Goal: Feedback & Contribution: Submit feedback/report problem

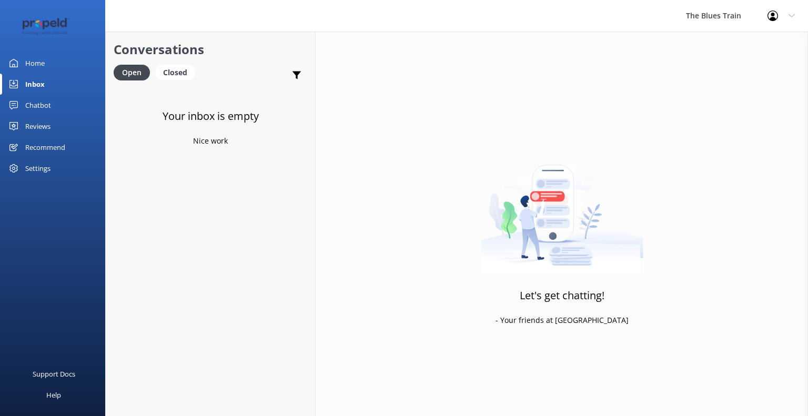
click at [46, 48] on div at bounding box center [52, 26] width 105 height 53
click at [44, 57] on div "Home" at bounding box center [34, 63] width 19 height 21
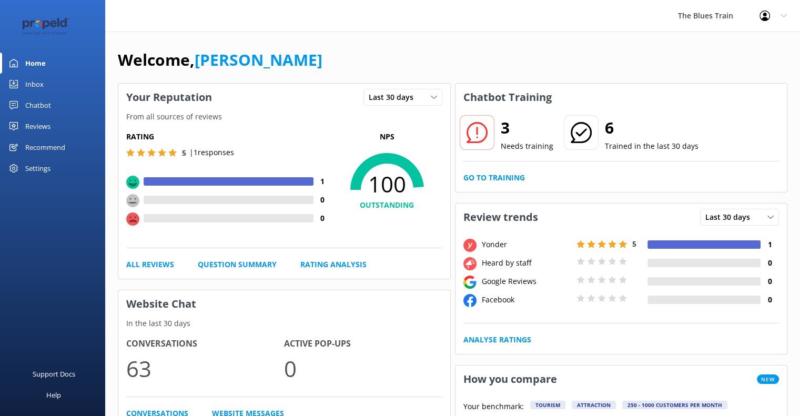
click at [44, 82] on link "Inbox" at bounding box center [52, 84] width 105 height 21
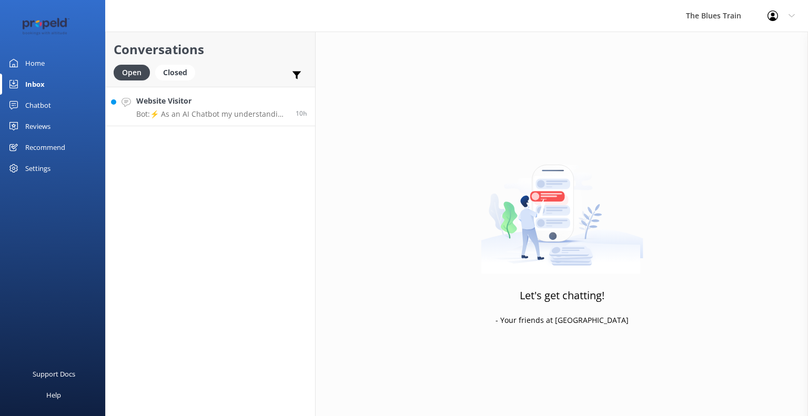
click at [247, 108] on div "Website Visitor Bot: ⚡ As an AI Chatbot my understanding of some questions is l…" at bounding box center [211, 106] width 151 height 23
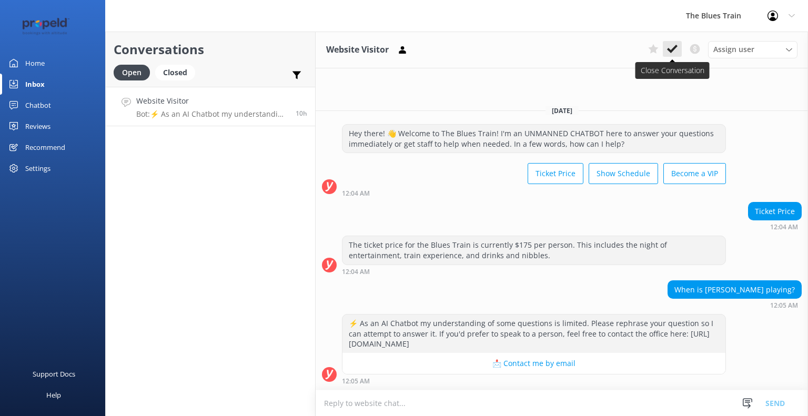
click at [679, 50] on button at bounding box center [672, 49] width 19 height 16
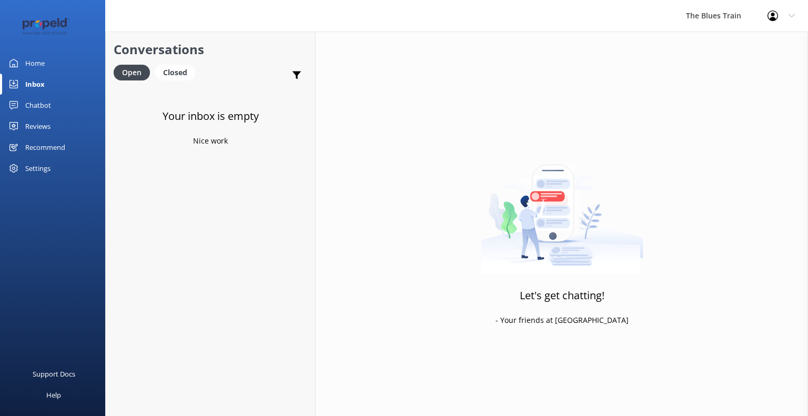
click at [45, 106] on div "Chatbot" at bounding box center [38, 105] width 26 height 21
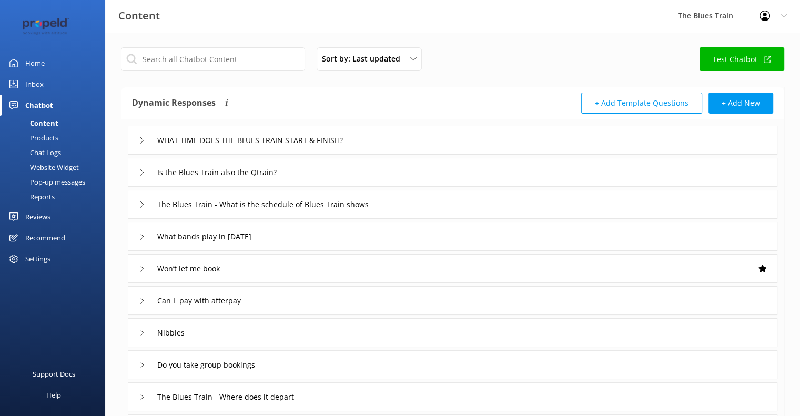
click at [47, 152] on div "Chat Logs" at bounding box center [33, 152] width 55 height 15
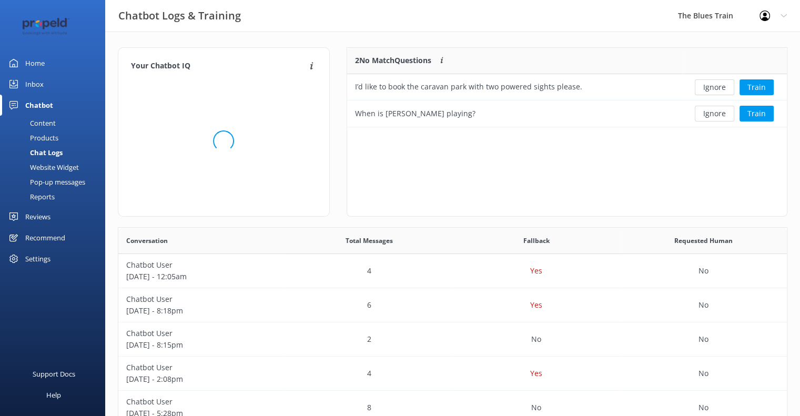
scroll to position [71, 432]
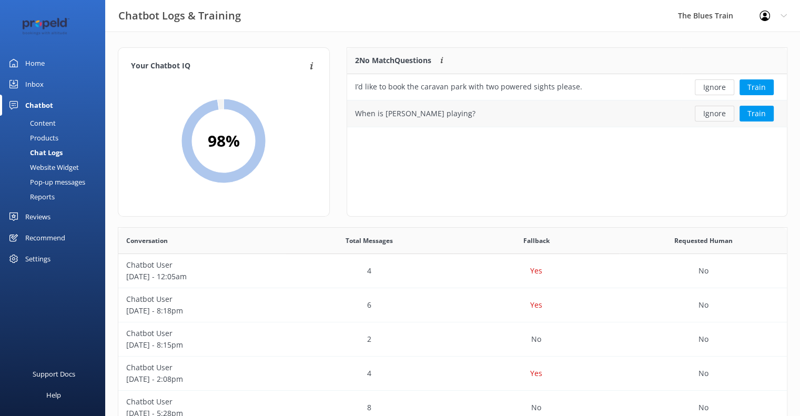
click at [716, 115] on button "Ignore" at bounding box center [714, 114] width 39 height 16
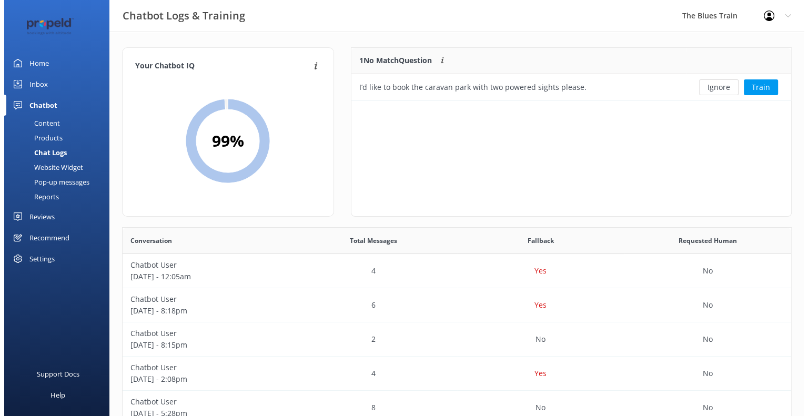
scroll to position [8, 8]
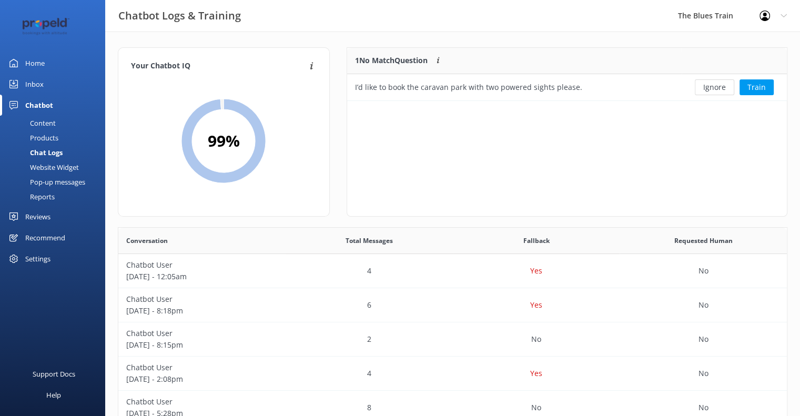
click at [53, 85] on link "Inbox" at bounding box center [52, 84] width 105 height 21
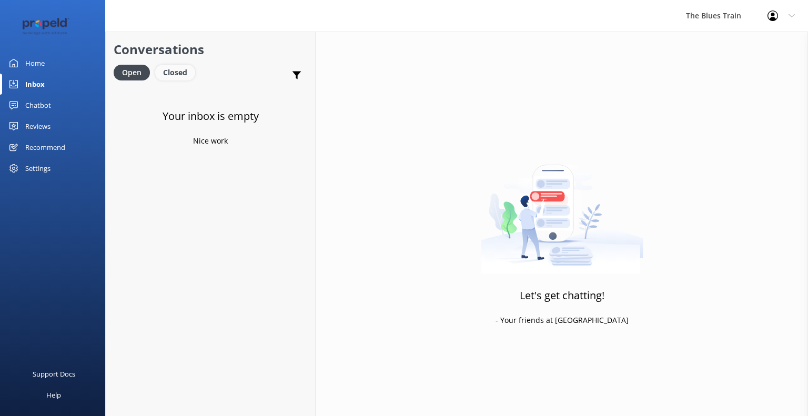
click at [168, 67] on div "Closed" at bounding box center [175, 73] width 40 height 16
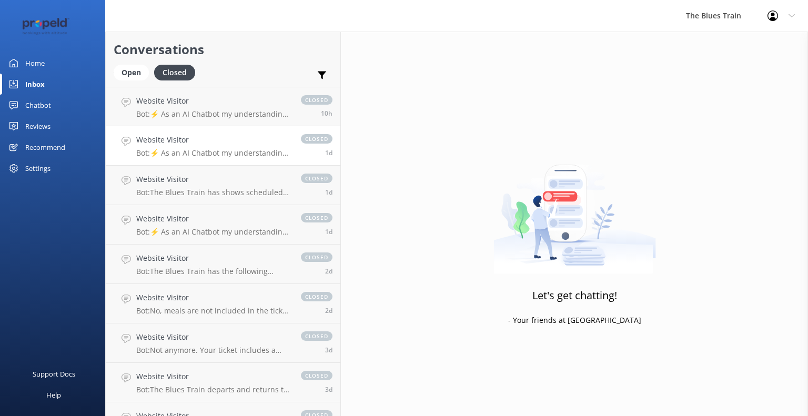
click at [214, 155] on p "Bot: ⚡ As an AI Chatbot my understanding of some questions is limited. Please r…" at bounding box center [213, 152] width 154 height 9
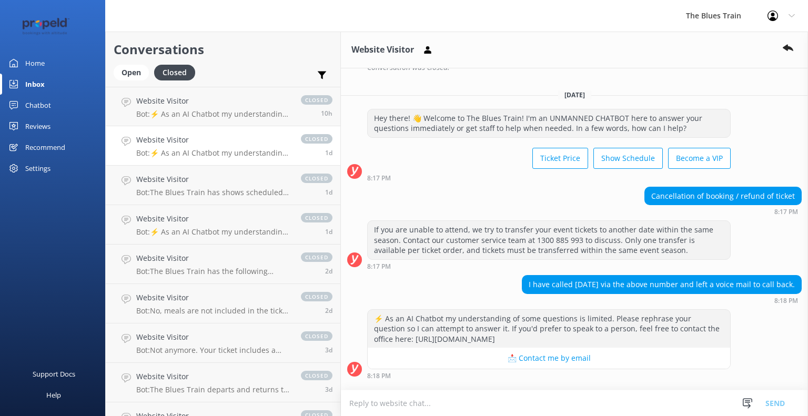
scroll to position [378, 0]
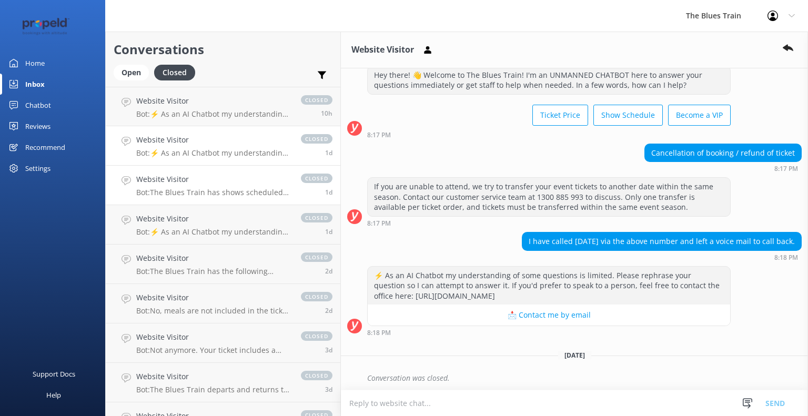
click at [202, 189] on p "Bot: The Blues Train has shows scheduled on the following dates: - October 2025…" at bounding box center [213, 192] width 154 height 9
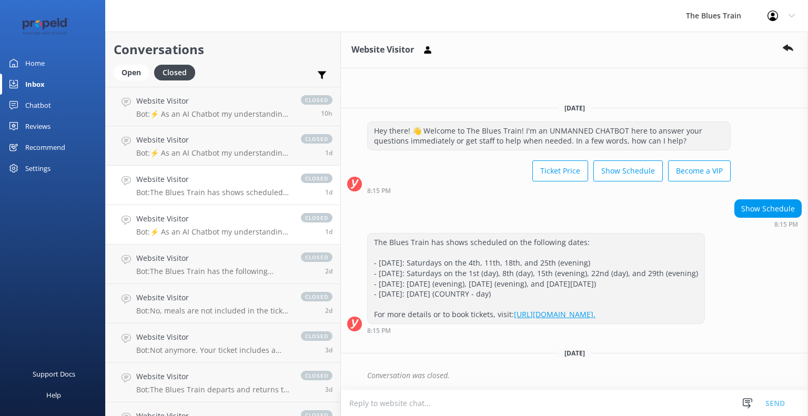
click at [200, 236] on p "Bot: ⚡ As an AI Chatbot my understanding of some questions is limited. Please r…" at bounding box center [213, 231] width 154 height 9
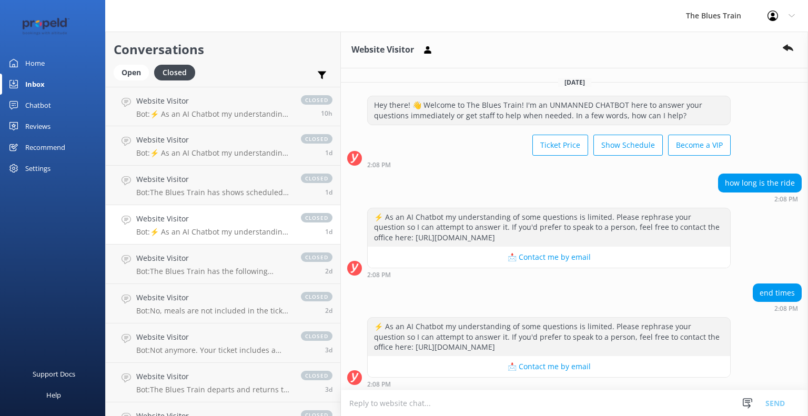
scroll to position [52, 0]
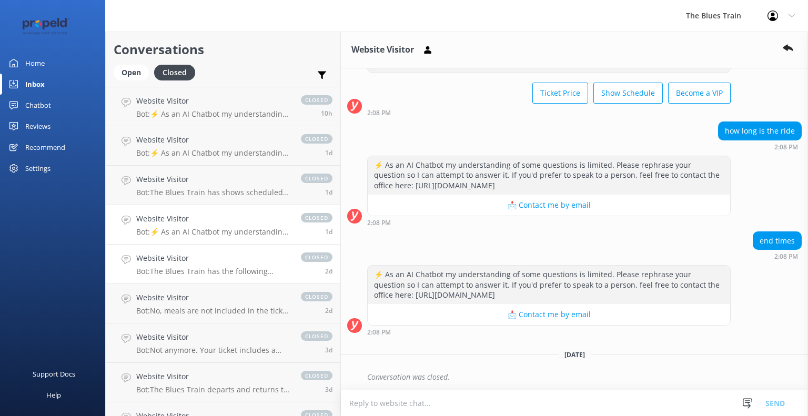
click at [192, 265] on div "Website Visitor Bot: The Blues Train has the following shows scheduled: - Octob…" at bounding box center [213, 263] width 154 height 23
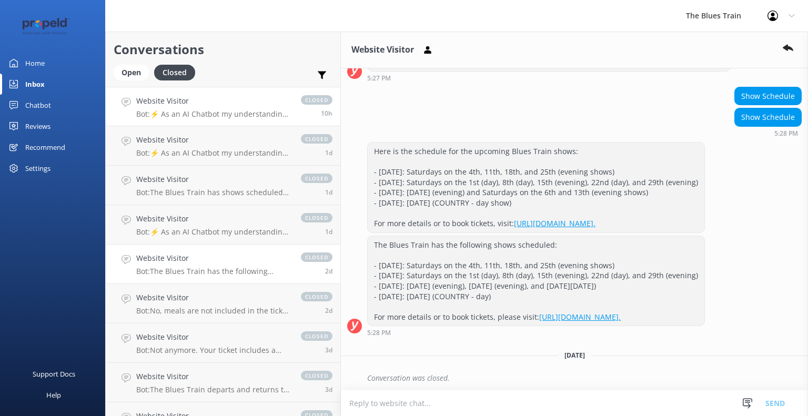
click at [226, 109] on div "Website Visitor Bot: ⚡ As an AI Chatbot my understanding of some questions is l…" at bounding box center [213, 106] width 154 height 23
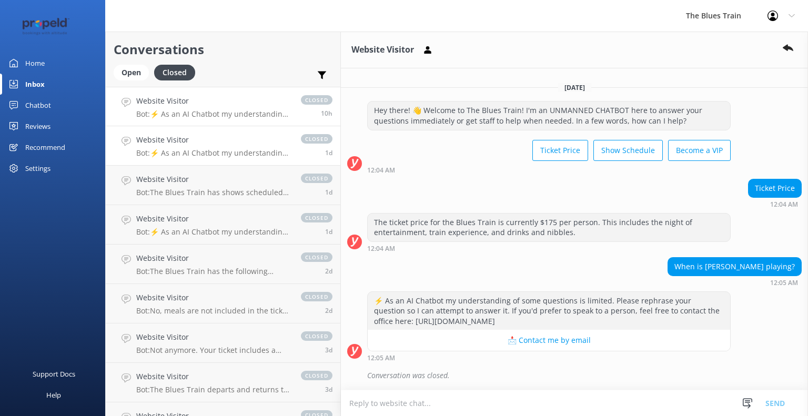
click at [210, 145] on h4 "Website Visitor" at bounding box center [213, 140] width 154 height 12
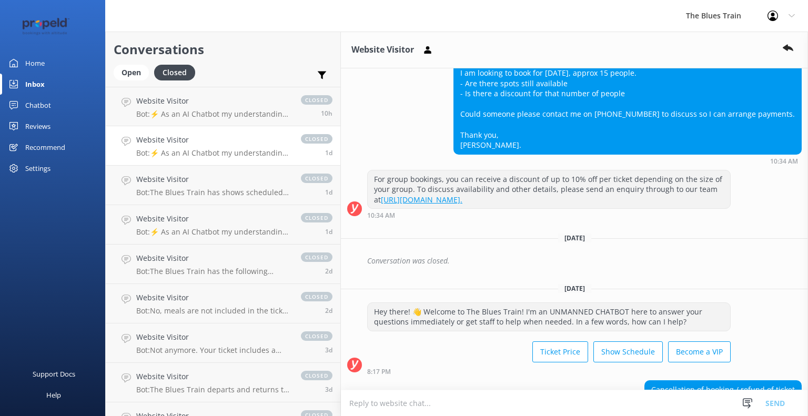
scroll to position [378, 0]
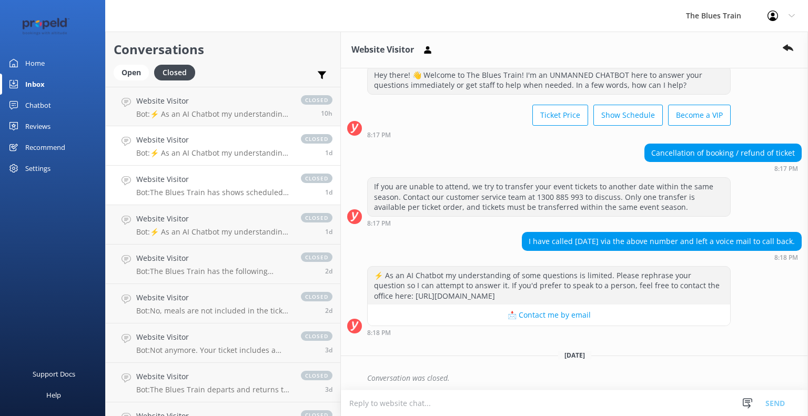
click at [189, 187] on div "Website Visitor Bot: The Blues Train has shows scheduled on the following dates…" at bounding box center [213, 185] width 154 height 23
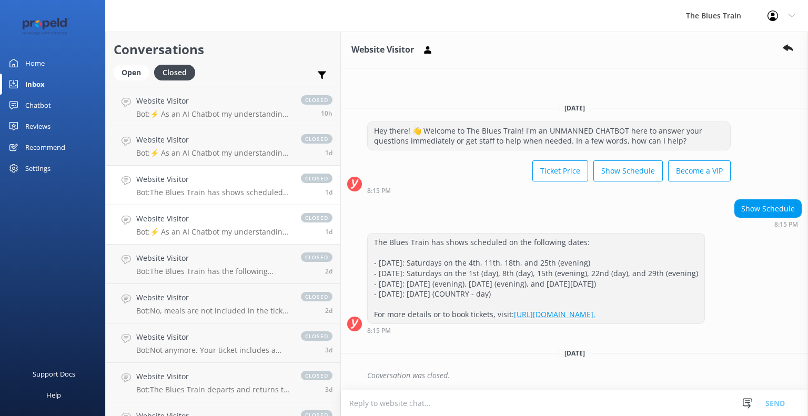
click at [200, 225] on h4 "Website Visitor" at bounding box center [213, 219] width 154 height 12
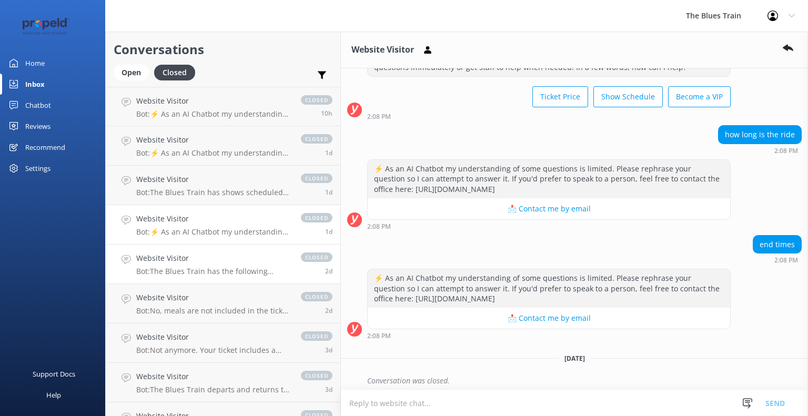
scroll to position [52, 0]
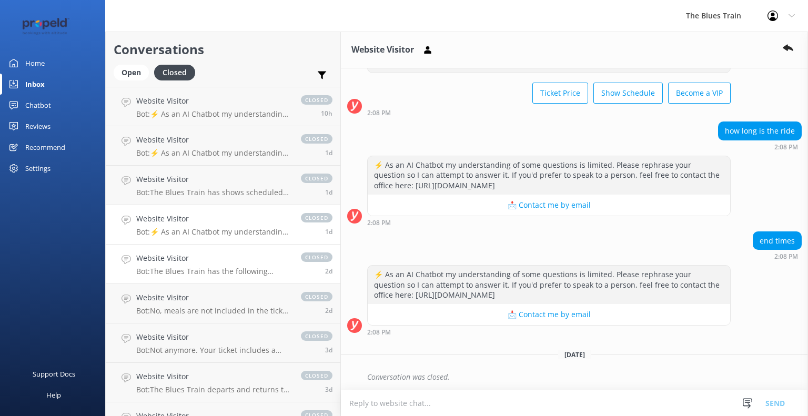
click at [198, 267] on p "Bot: The Blues Train has the following shows scheduled: - October 2025: Saturda…" at bounding box center [213, 271] width 154 height 9
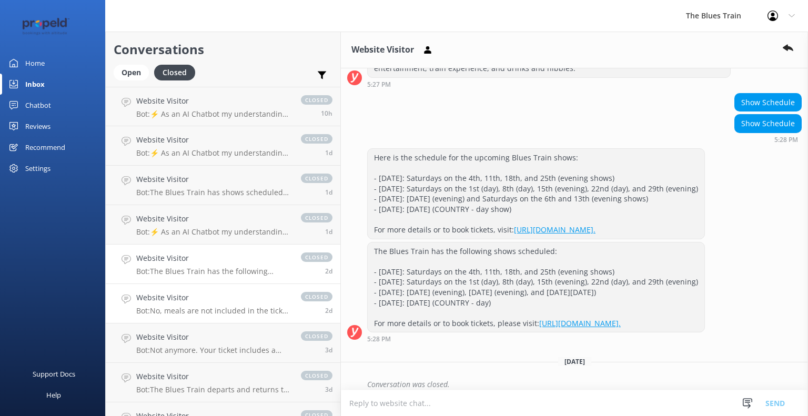
scroll to position [218, 0]
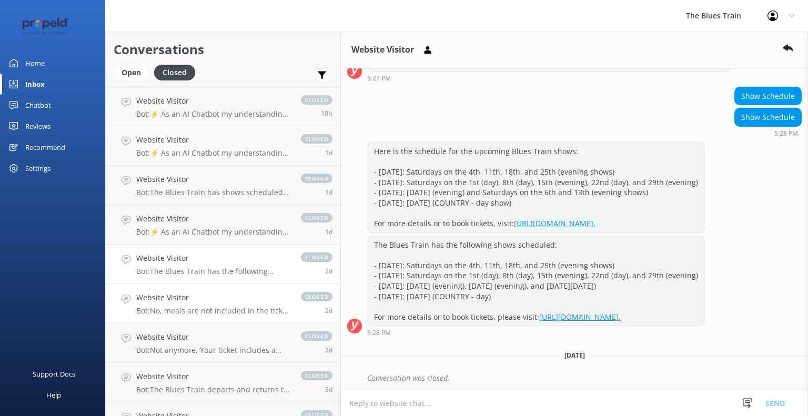
click at [196, 296] on h4 "Website Visitor" at bounding box center [213, 298] width 154 height 12
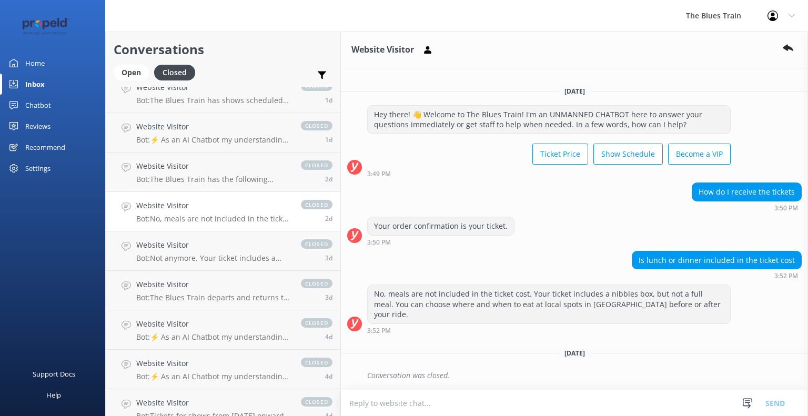
scroll to position [94, 0]
click at [204, 281] on h4 "Website Visitor" at bounding box center [213, 283] width 154 height 12
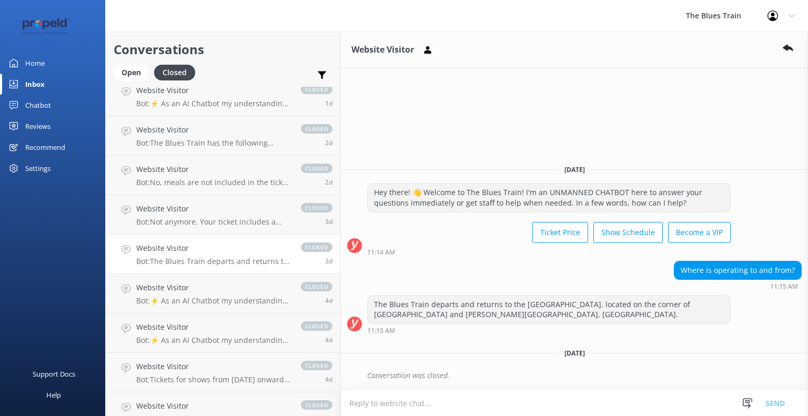
scroll to position [129, 0]
click at [203, 297] on p "Bot: ⚡ As an AI Chatbot my understanding of some questions is limited. Please r…" at bounding box center [213, 299] width 154 height 9
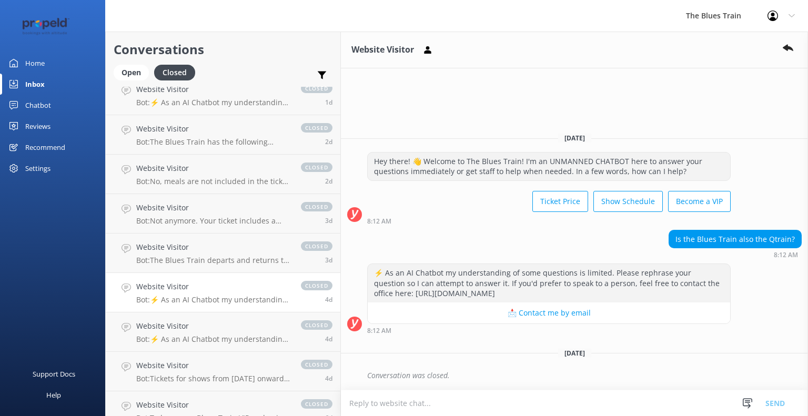
click at [203, 297] on p "Bot: ⚡ As an AI Chatbot my understanding of some questions is limited. Please r…" at bounding box center [213, 299] width 154 height 9
click at [204, 334] on div "Website Visitor Bot: ⚡ As an AI Chatbot my understanding of some questions is l…" at bounding box center [213, 331] width 154 height 23
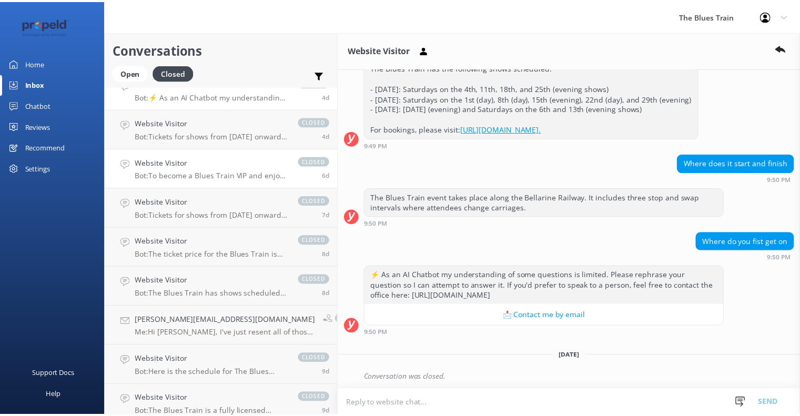
scroll to position [372, 0]
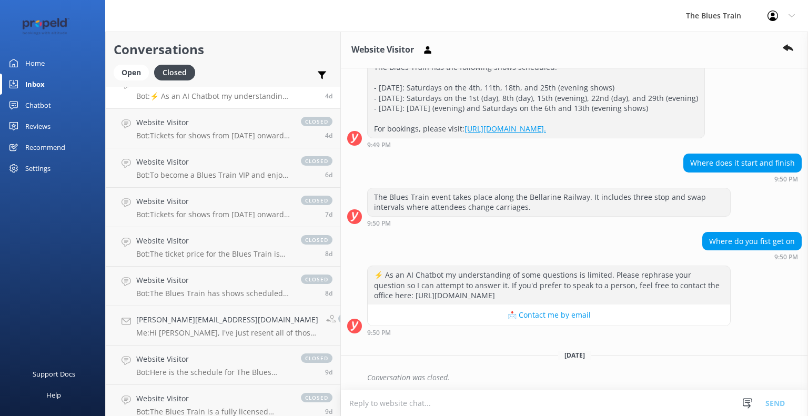
click at [38, 63] on div "Home" at bounding box center [34, 63] width 19 height 21
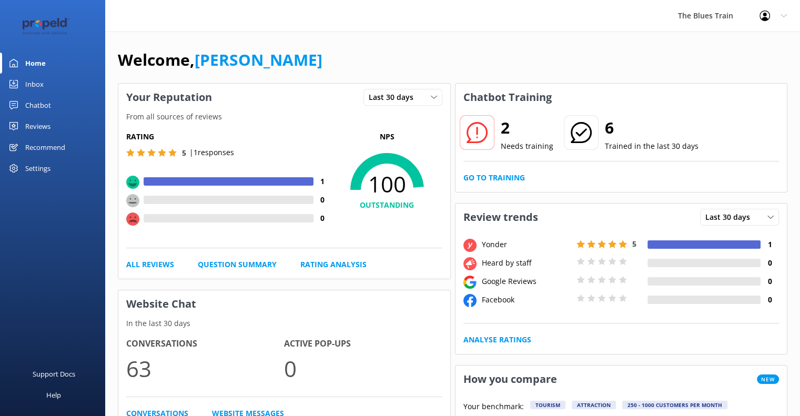
click at [50, 105] on link "Chatbot" at bounding box center [52, 105] width 105 height 21
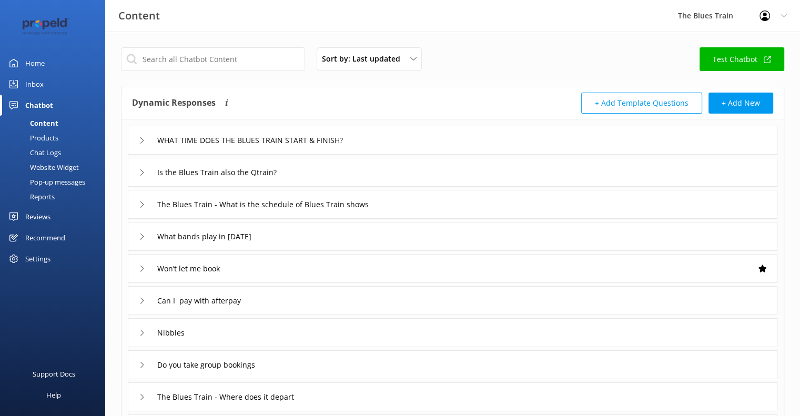
click at [49, 151] on div "Chat Logs" at bounding box center [33, 152] width 55 height 15
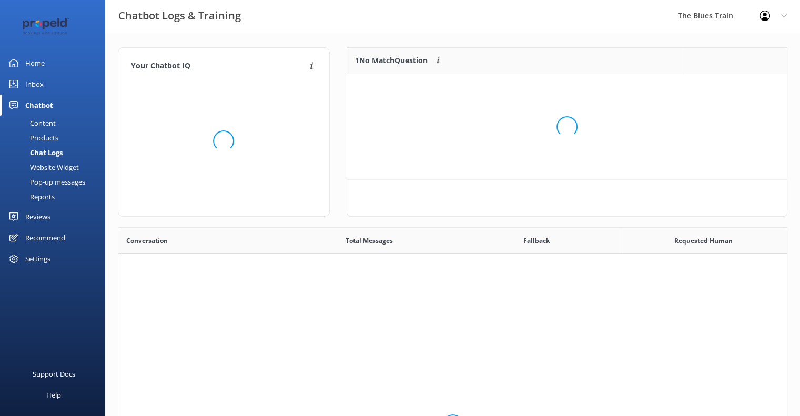
scroll to position [360, 661]
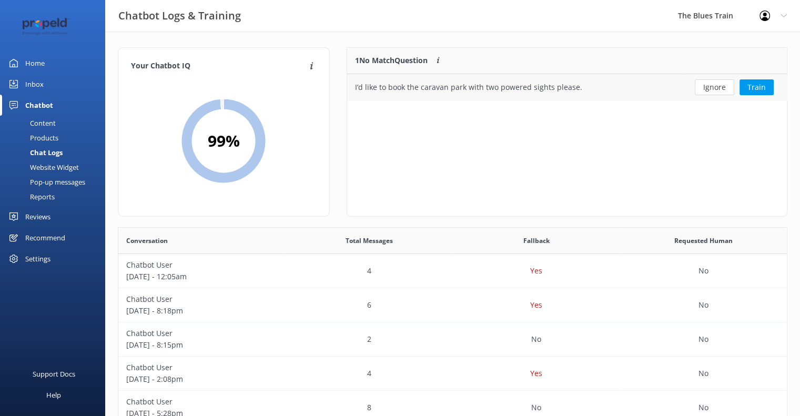
click at [538, 77] on div "I’d like to book the caravan park with two powered sights please." at bounding box center [514, 87] width 335 height 26
click at [570, 89] on div "I’d like to book the caravan park with two powered sights please." at bounding box center [468, 88] width 227 height 12
click at [739, 88] on div "Ignore Train" at bounding box center [734, 87] width 89 height 16
click at [755, 87] on button "Train" at bounding box center [756, 87] width 34 height 16
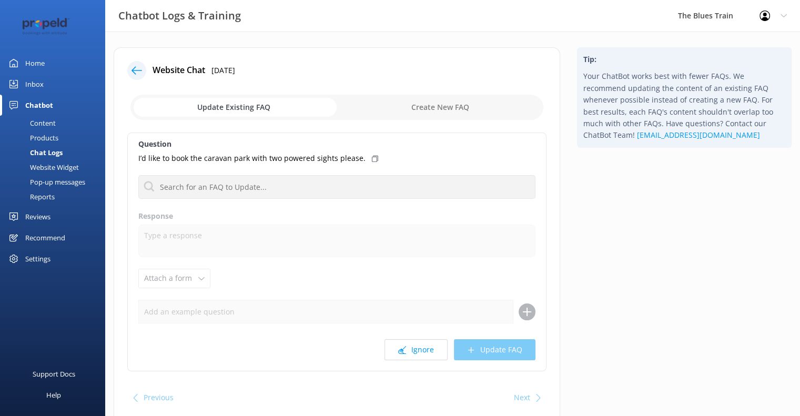
click at [137, 76] on div at bounding box center [136, 70] width 19 height 19
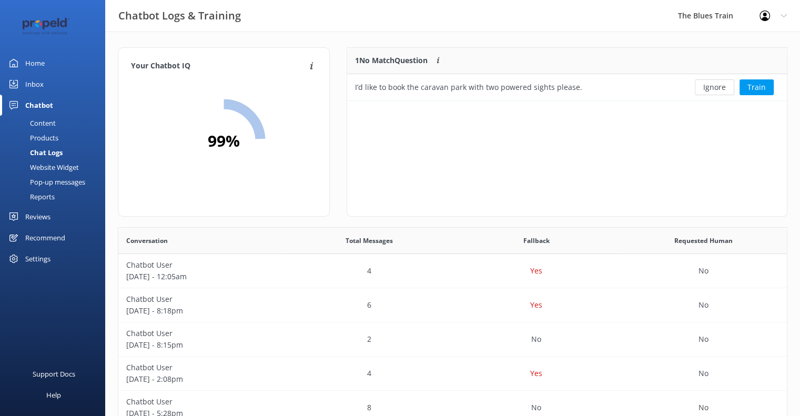
click at [32, 69] on div "Home" at bounding box center [34, 63] width 19 height 21
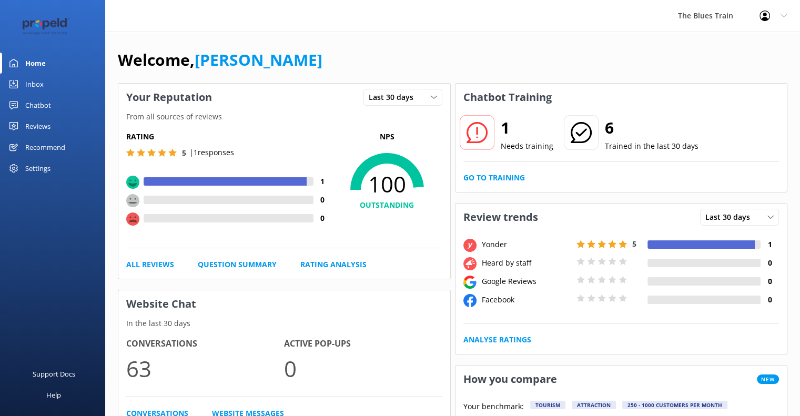
click at [38, 83] on div "Inbox" at bounding box center [34, 84] width 18 height 21
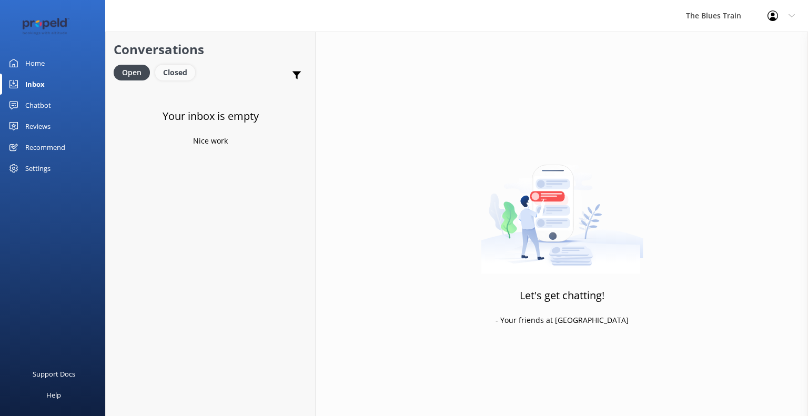
click at [175, 78] on div "Closed" at bounding box center [175, 73] width 40 height 16
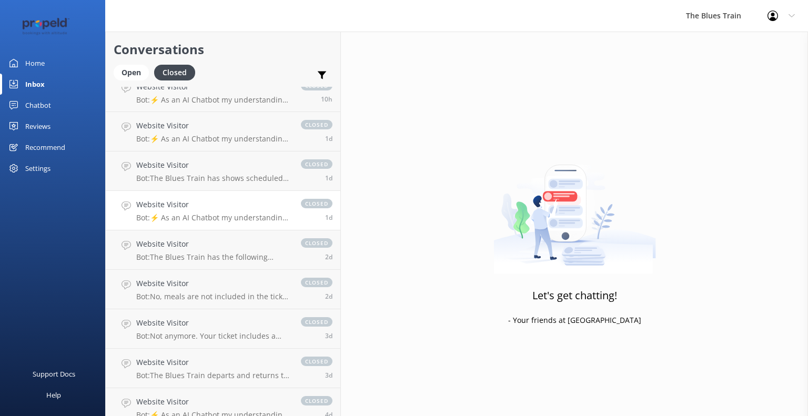
click at [214, 217] on p "Bot: ⚡ As an AI Chatbot my understanding of some questions is limited. Please r…" at bounding box center [213, 217] width 154 height 9
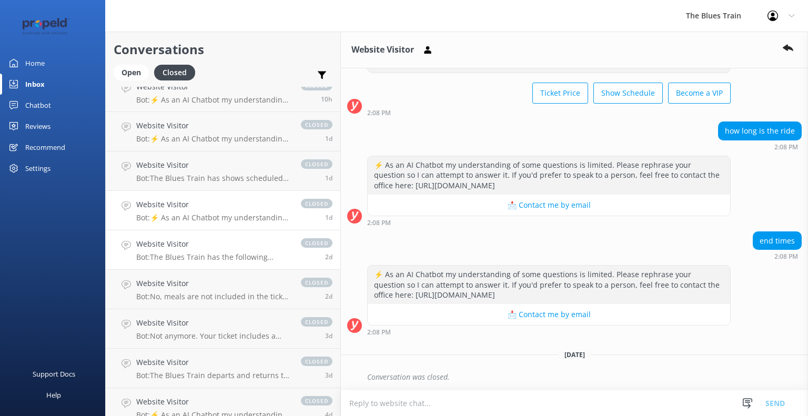
click at [215, 247] on h4 "Website Visitor" at bounding box center [213, 244] width 154 height 12
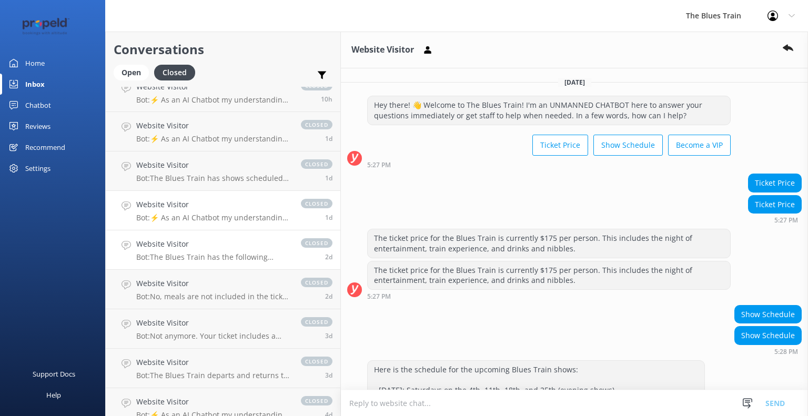
click at [203, 209] on h4 "Website Visitor" at bounding box center [213, 205] width 154 height 12
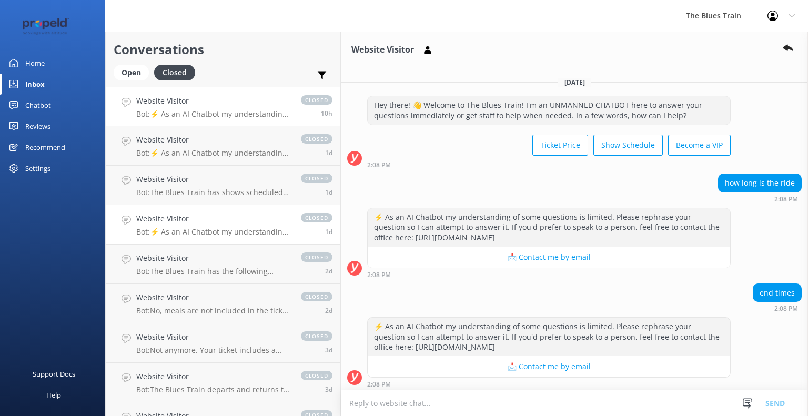
click at [188, 105] on h4 "Website Visitor" at bounding box center [213, 101] width 154 height 12
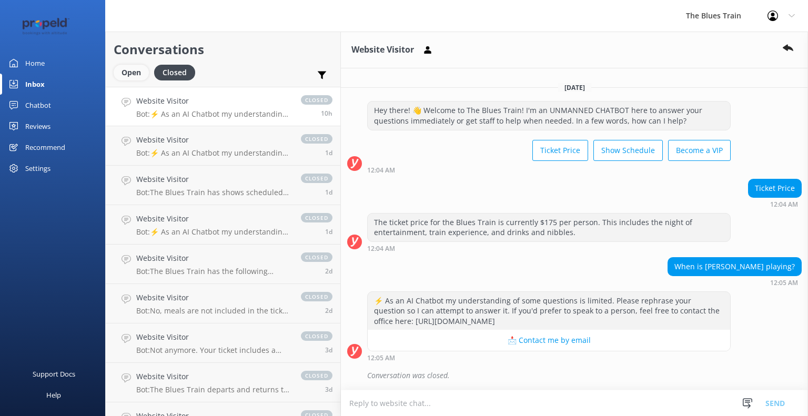
click at [135, 69] on div "Open" at bounding box center [131, 73] width 35 height 16
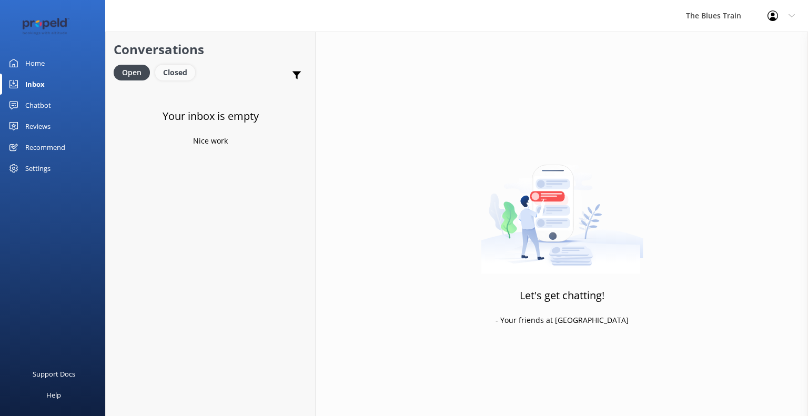
click at [183, 75] on div "Closed" at bounding box center [175, 73] width 40 height 16
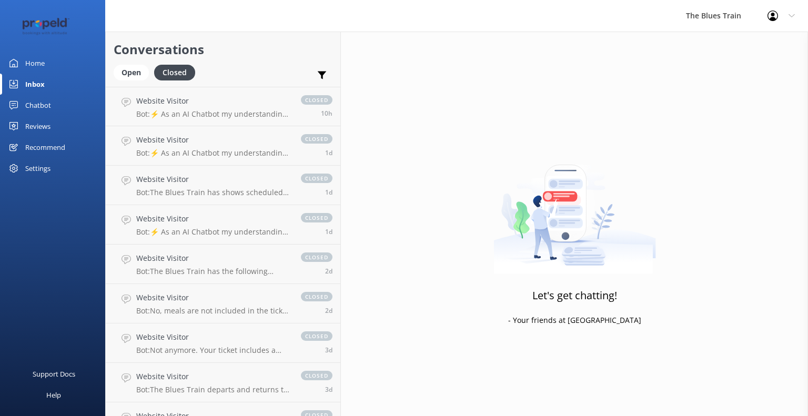
click at [221, 118] on p "Bot: ⚡ As an AI Chatbot my understanding of some questions is limited. Please r…" at bounding box center [213, 113] width 154 height 9
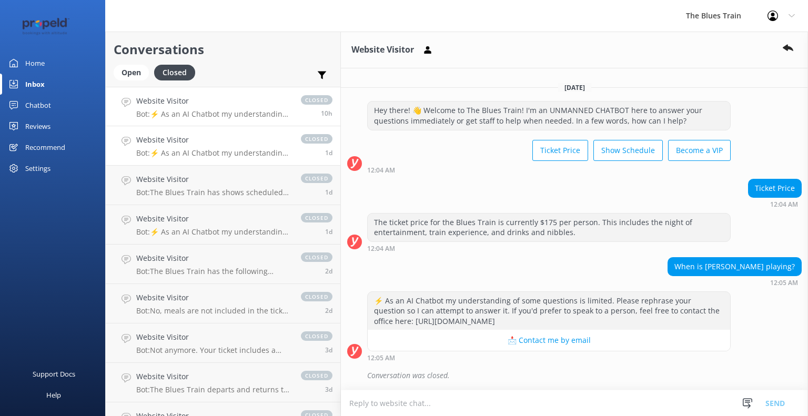
click at [176, 143] on h4 "Website Visitor" at bounding box center [213, 140] width 154 height 12
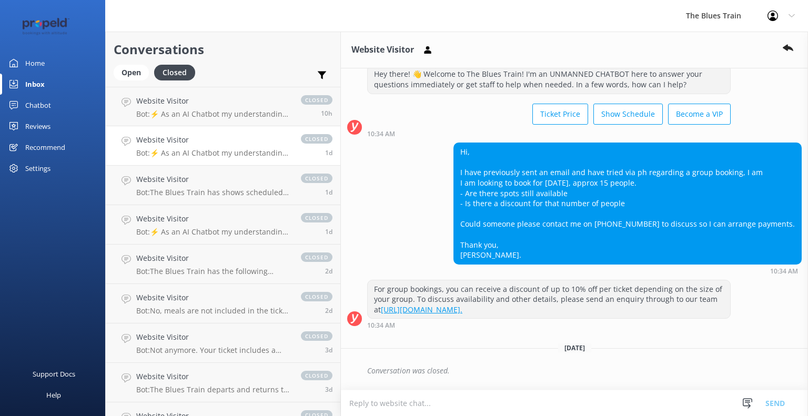
scroll to position [29, 0]
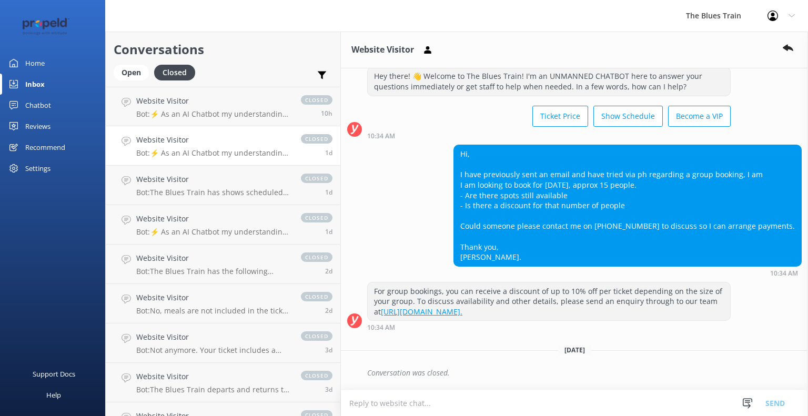
click at [44, 60] on link "Home" at bounding box center [52, 63] width 105 height 21
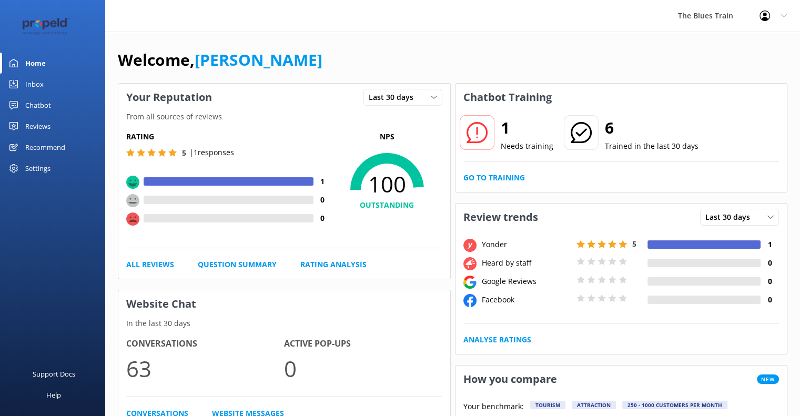
click at [38, 106] on div "Chatbot" at bounding box center [38, 105] width 26 height 21
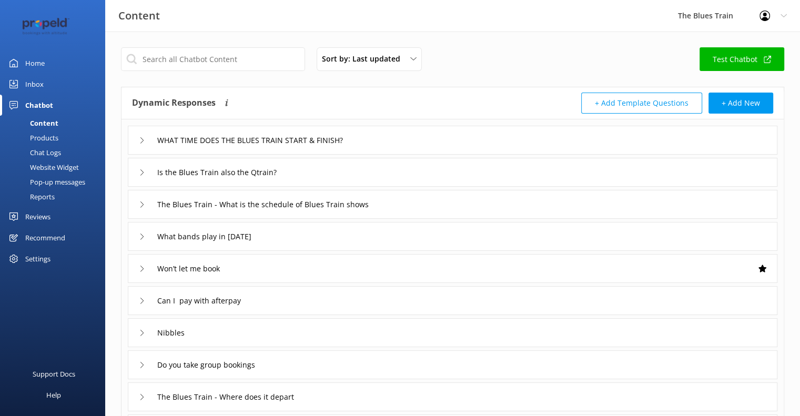
click at [38, 153] on div "Chat Logs" at bounding box center [33, 152] width 55 height 15
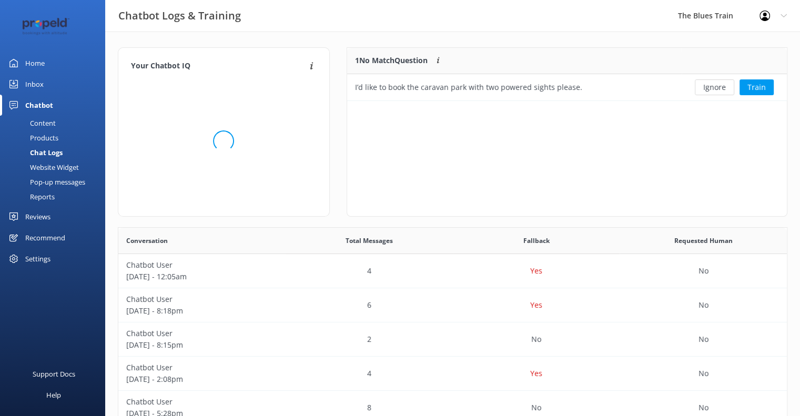
scroll to position [360, 661]
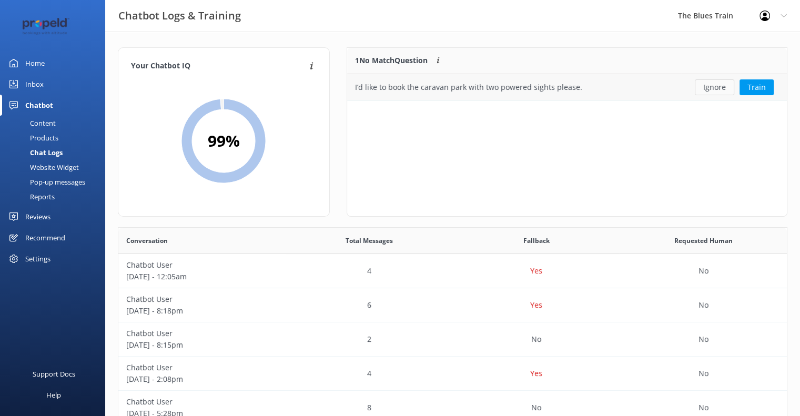
click at [718, 87] on button "Ignore" at bounding box center [714, 87] width 39 height 16
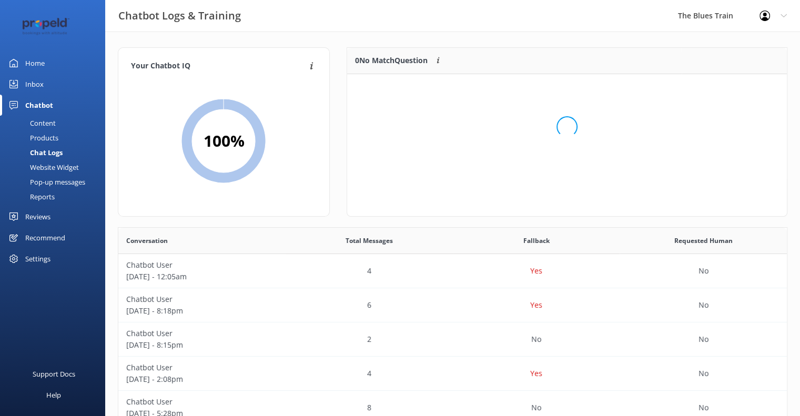
scroll to position [123, 432]
